Goal: Task Accomplishment & Management: Manage account settings

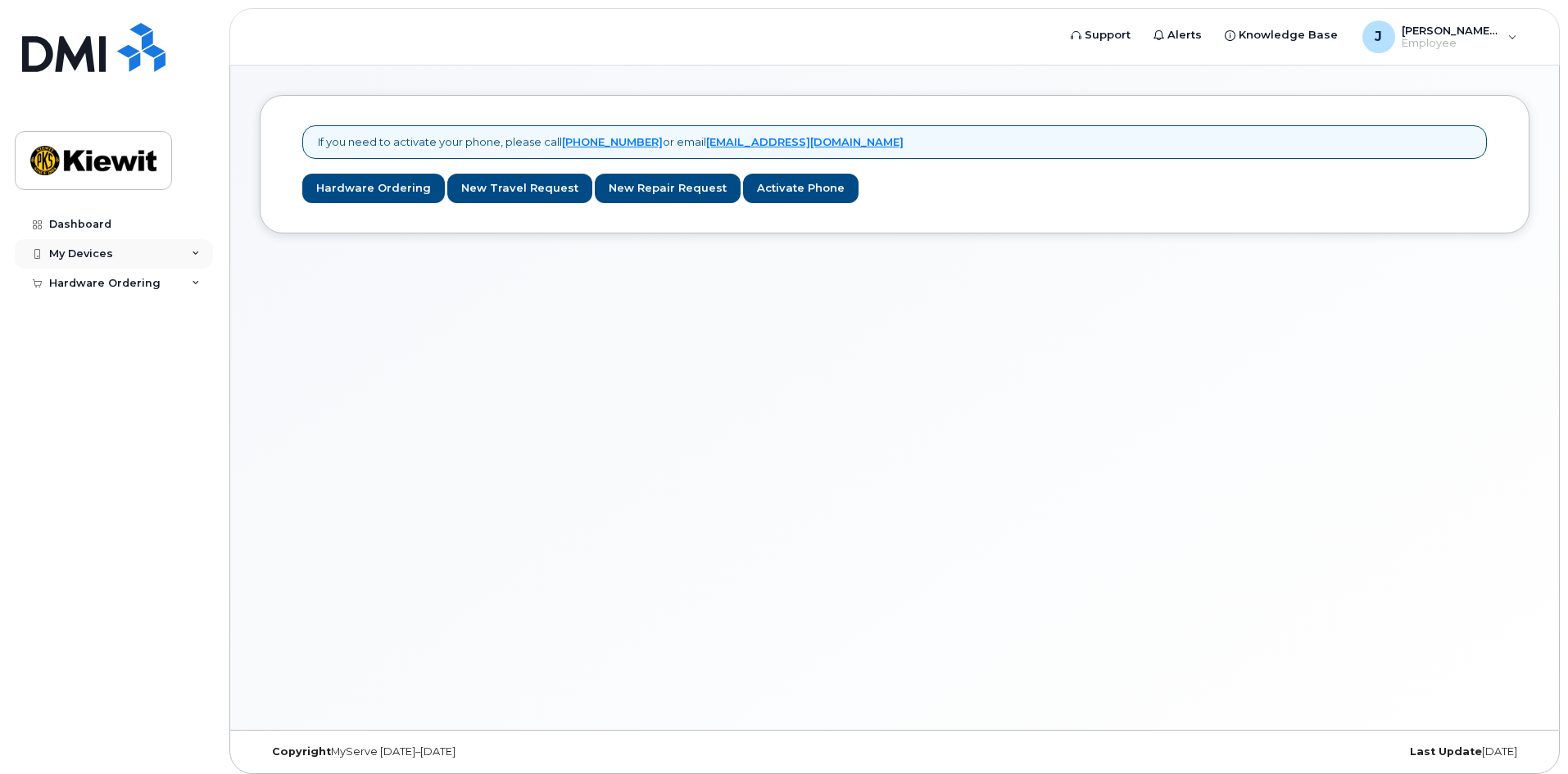
click at [95, 248] on div "My Devices" at bounding box center [81, 254] width 63 height 13
click at [110, 257] on div "My Devices" at bounding box center [81, 254] width 63 height 13
click at [131, 291] on link "Add Device" at bounding box center [128, 284] width 170 height 31
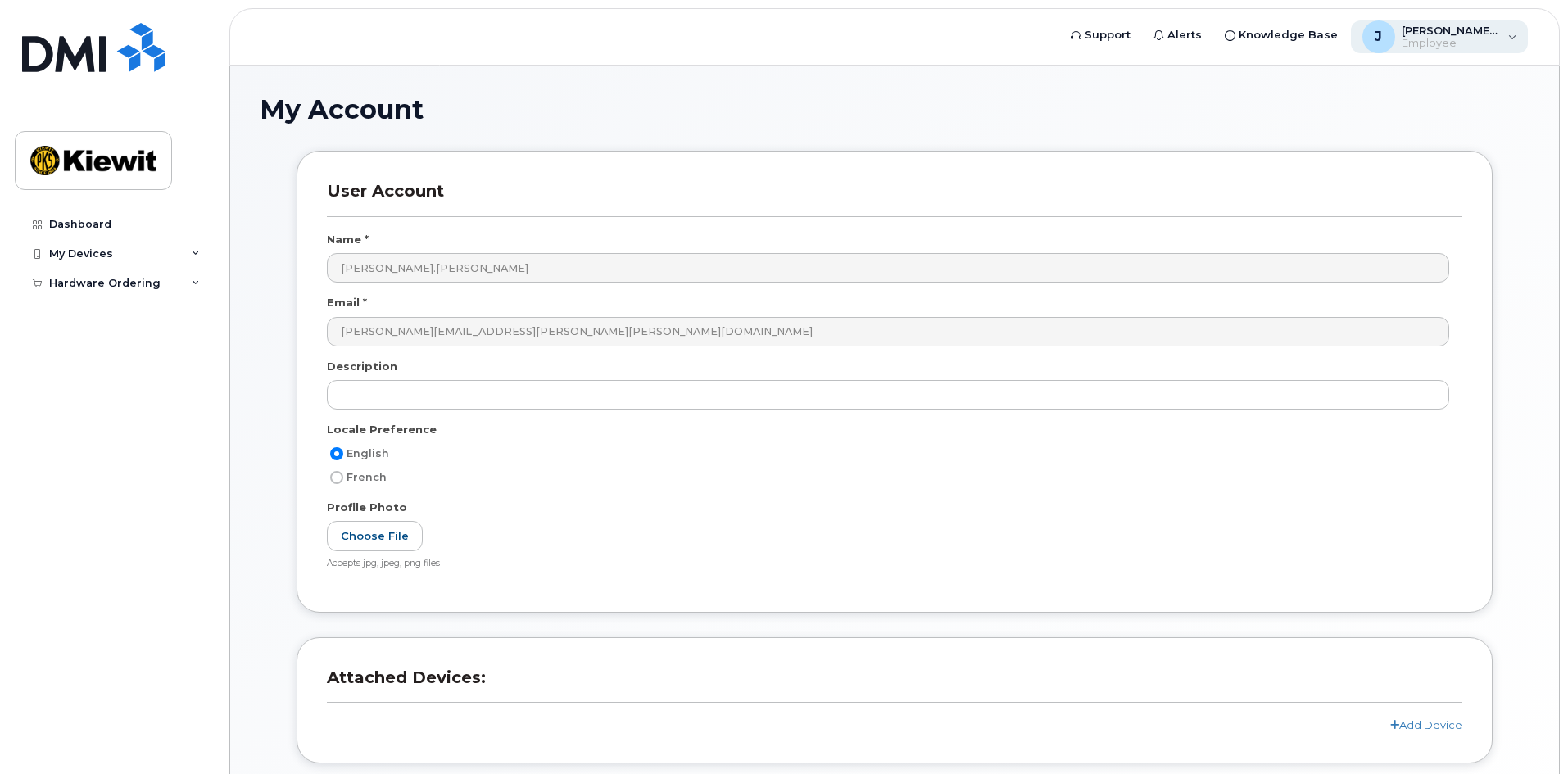
click at [1396, 41] on div "J" at bounding box center [1379, 37] width 33 height 33
click at [1362, 121] on div "English Français" at bounding box center [1408, 108] width 209 height 36
click at [131, 274] on div "Hardware Ordering" at bounding box center [113, 283] width 199 height 30
click at [115, 222] on link "Dashboard" at bounding box center [113, 224] width 199 height 30
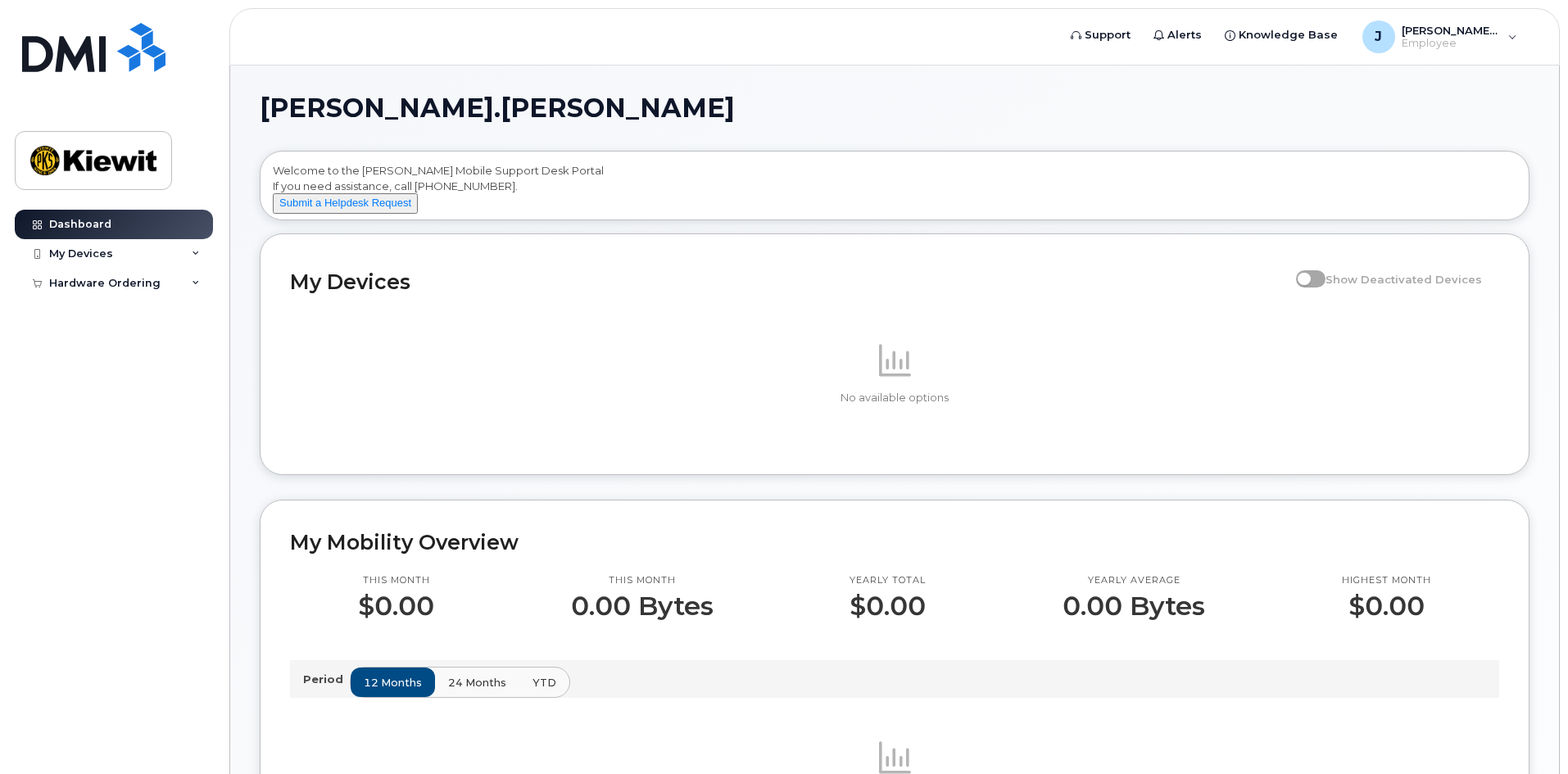
click at [489, 691] on span "24 months" at bounding box center [477, 682] width 58 height 15
click at [685, 367] on p at bounding box center [895, 360] width 1210 height 39
click at [648, 380] on p at bounding box center [895, 360] width 1210 height 39
click at [1341, 285] on span "Show Deactivated Devices" at bounding box center [1404, 279] width 157 height 13
click at [1334, 295] on label "Show Deactivated Devices" at bounding box center [1388, 279] width 186 height 31
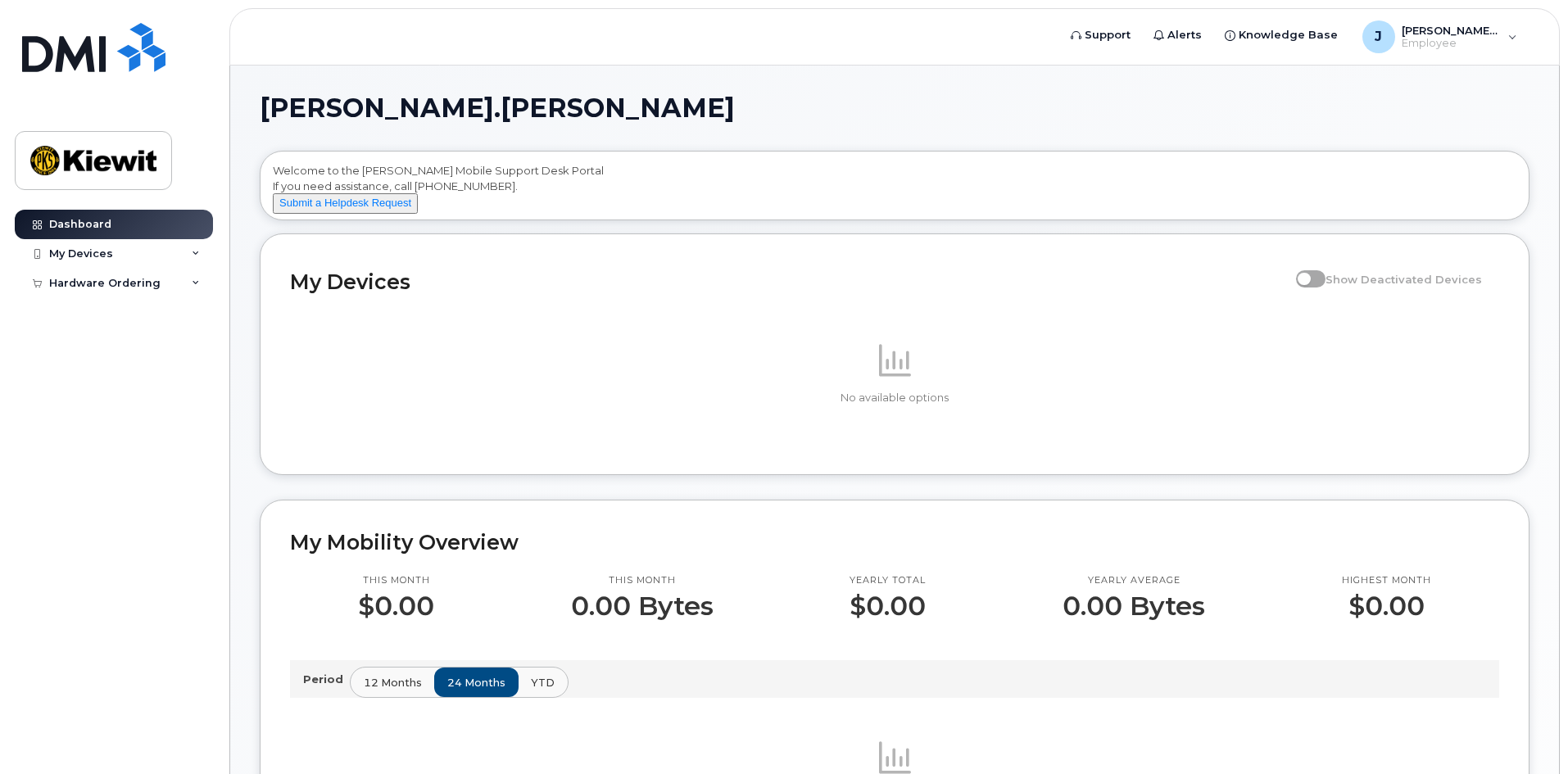
click at [1324, 286] on span at bounding box center [1310, 278] width 30 height 16
click at [1315, 286] on span at bounding box center [1310, 278] width 30 height 16
click at [769, 405] on p "No available options" at bounding box center [895, 398] width 1210 height 15
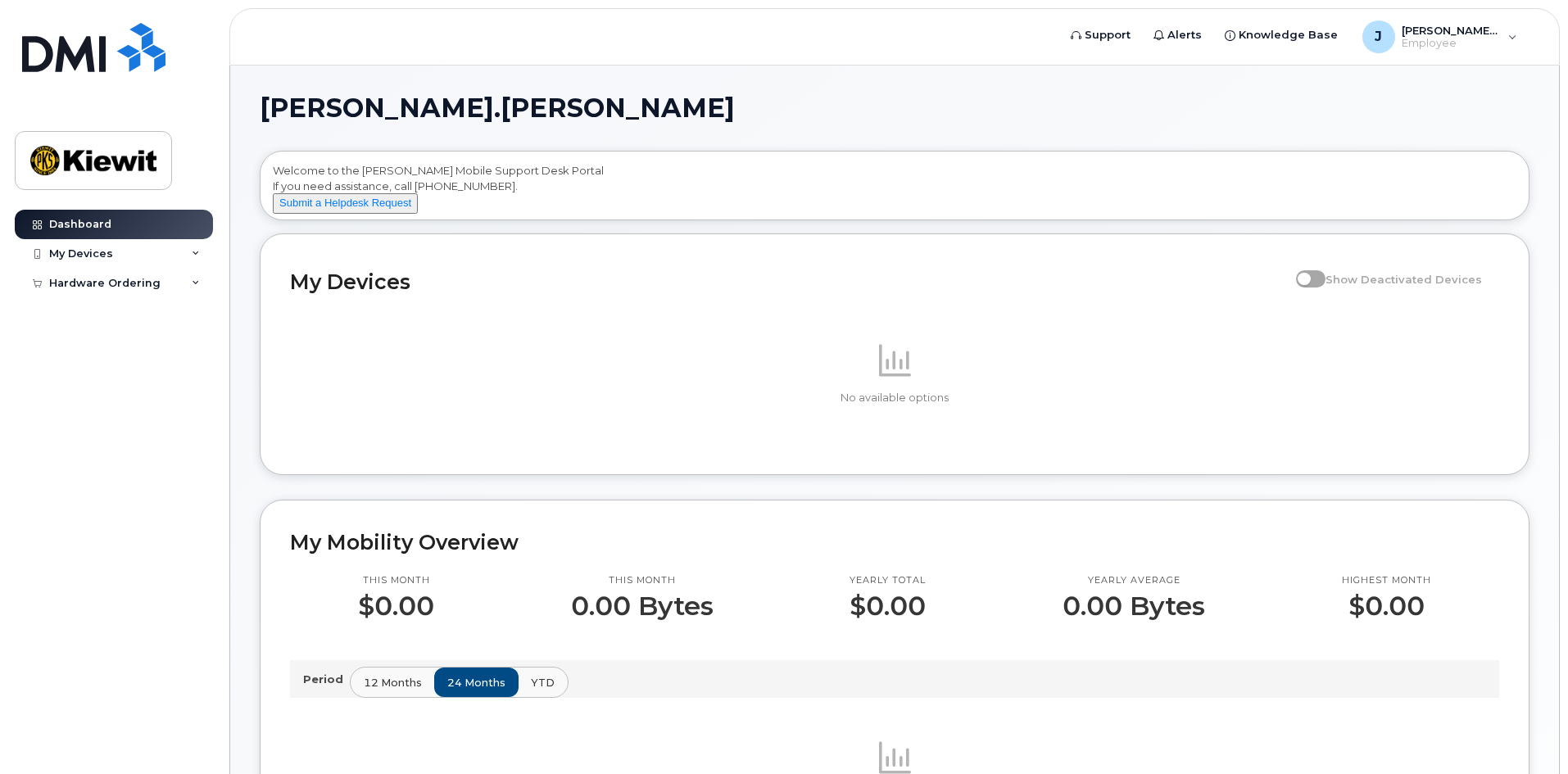
click at [765, 181] on div "Welcome to the [PERSON_NAME] Mobile Support Desk Portal If you need assistance,…" at bounding box center [895, 189] width 1244 height 51
drag, startPoint x: 662, startPoint y: 326, endPoint x: 654, endPoint y: 305, distance: 22.5
click at [658, 321] on div "No available options" at bounding box center [895, 373] width 1210 height 143
